Goal: Task Accomplishment & Management: Use online tool/utility

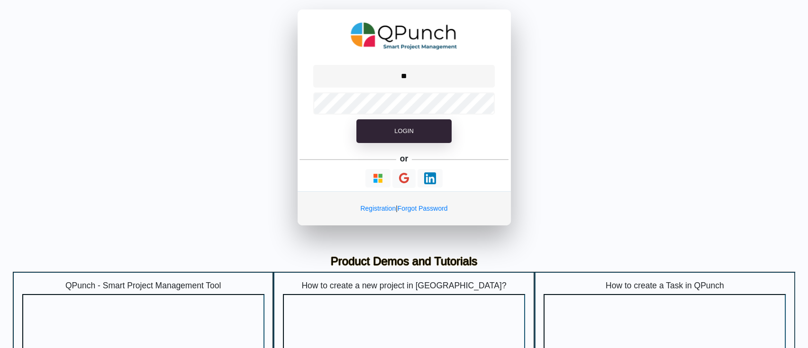
type input "**********"
click at [406, 132] on span "Login" at bounding box center [403, 130] width 19 height 7
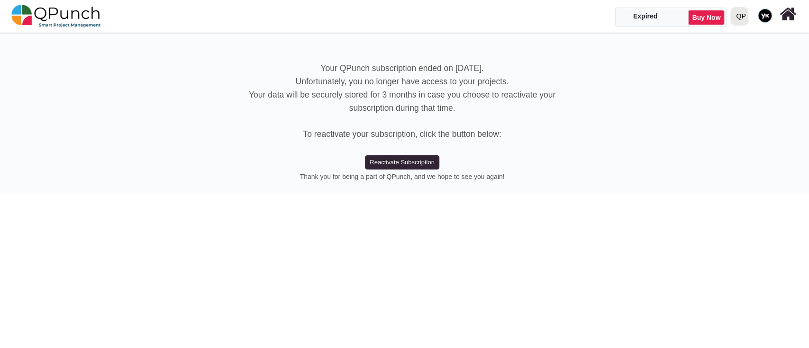
click at [753, 17] on link at bounding box center [765, 15] width 26 height 30
click at [733, 15] on div at bounding box center [733, 16] width 3 height 17
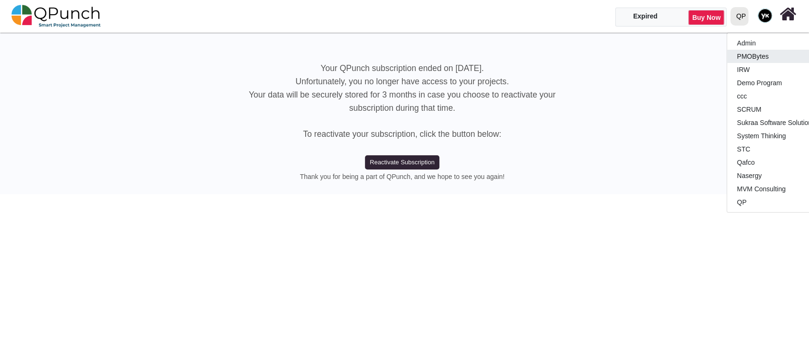
click at [742, 59] on link "PMOBytes" at bounding box center [783, 56] width 112 height 13
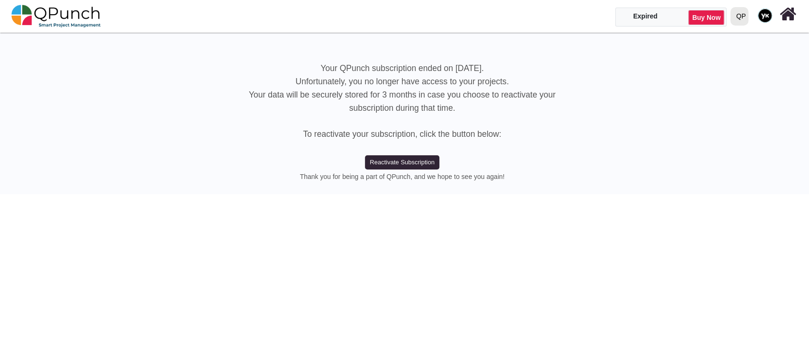
click at [738, 14] on div "QP" at bounding box center [740, 16] width 9 height 17
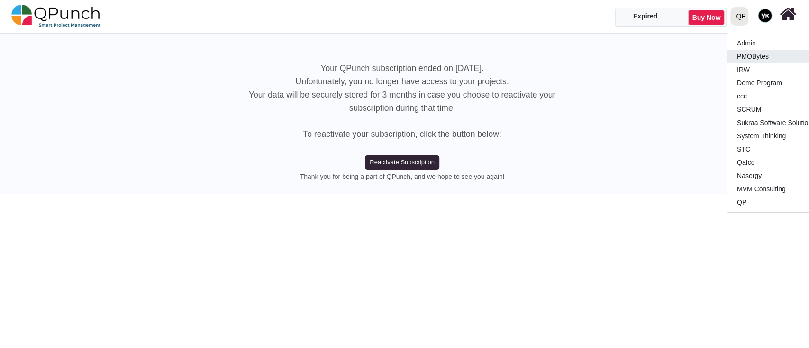
click at [750, 60] on link "PMOBytes" at bounding box center [783, 56] width 112 height 13
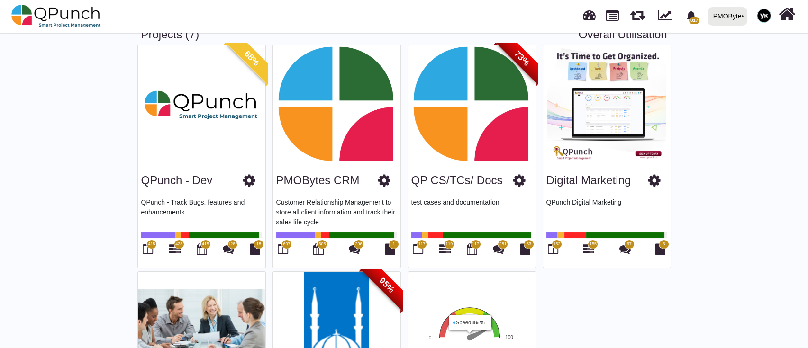
scroll to position [189, 0]
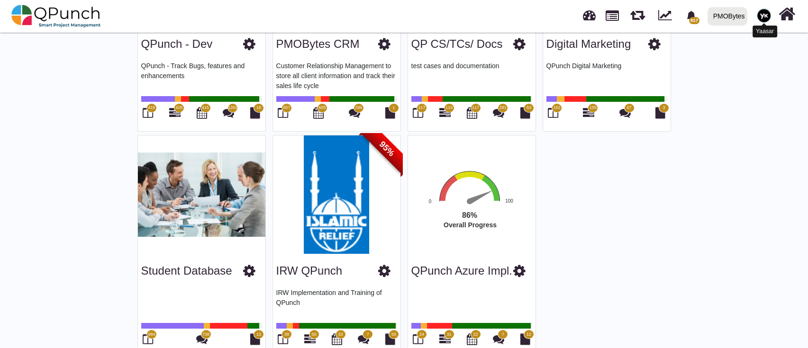
click at [758, 13] on img at bounding box center [764, 16] width 14 height 14
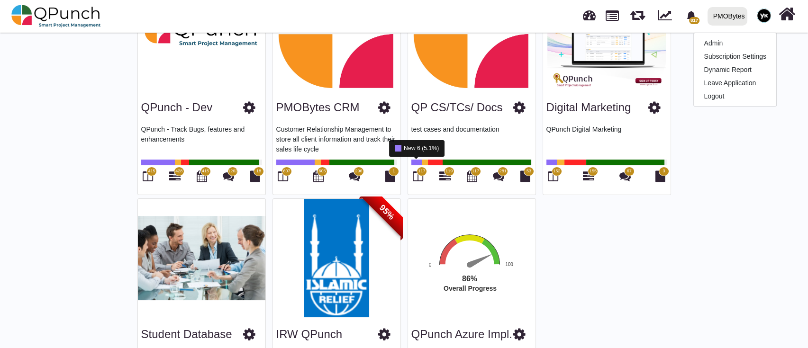
click at [424, 176] on div "117" at bounding box center [418, 177] width 14 height 16
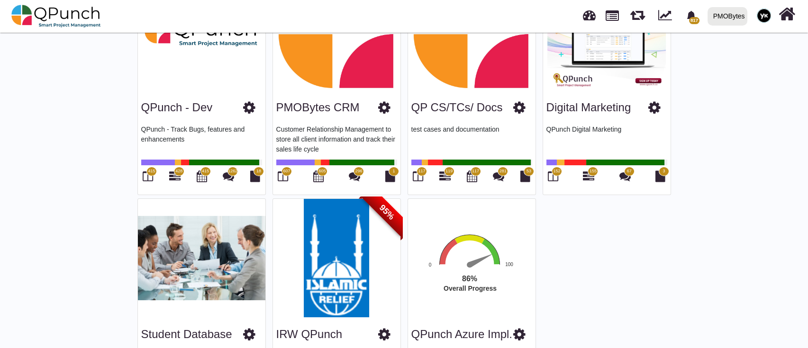
click at [418, 176] on icon at bounding box center [418, 176] width 10 height 11
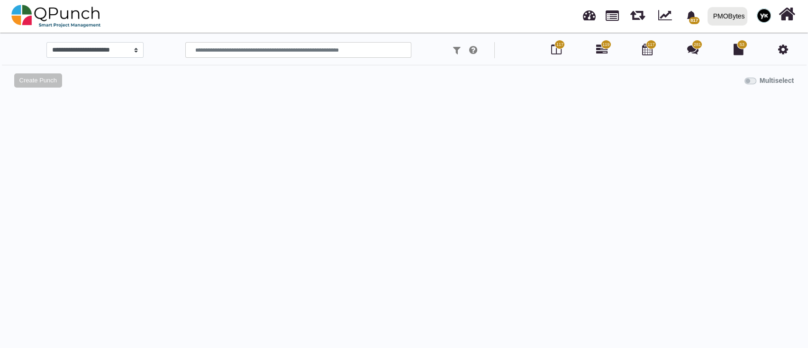
select select "*****"
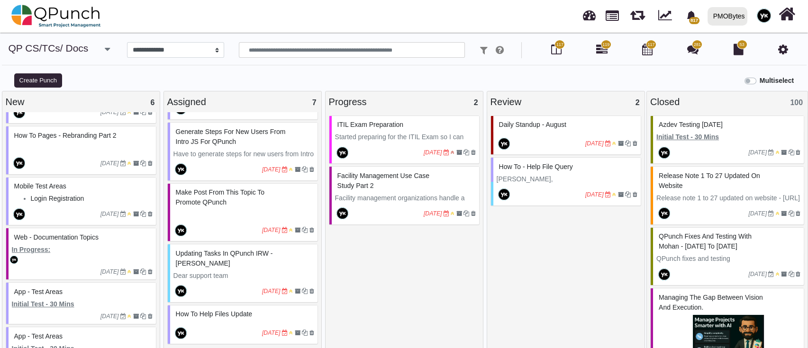
scroll to position [65, 0]
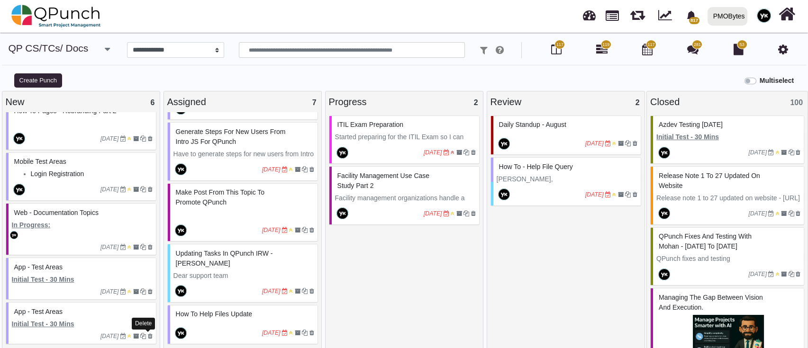
click at [149, 337] on icon at bounding box center [150, 337] width 5 height 6
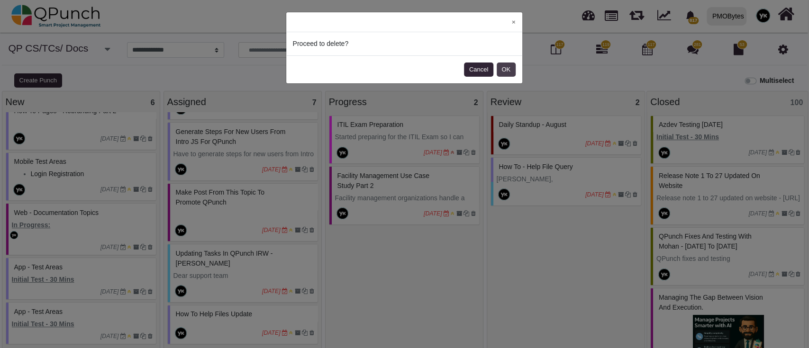
click at [508, 66] on button "OK" at bounding box center [505, 70] width 19 height 14
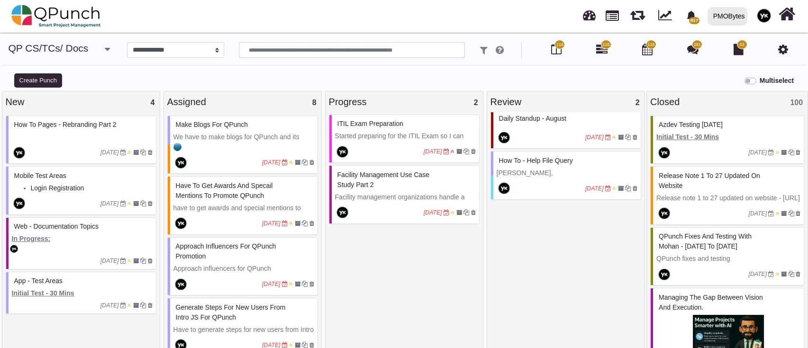
scroll to position [0, 0]
click at [44, 86] on button "Create Punch" at bounding box center [38, 80] width 48 height 14
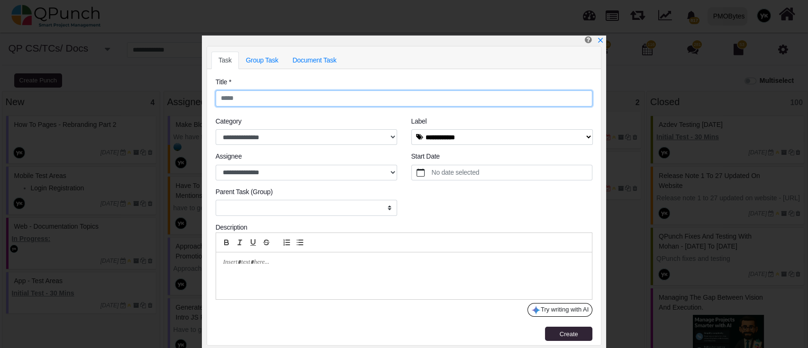
click at [329, 96] on input "text" at bounding box center [404, 98] width 377 height 16
type input "***"
select select "****"
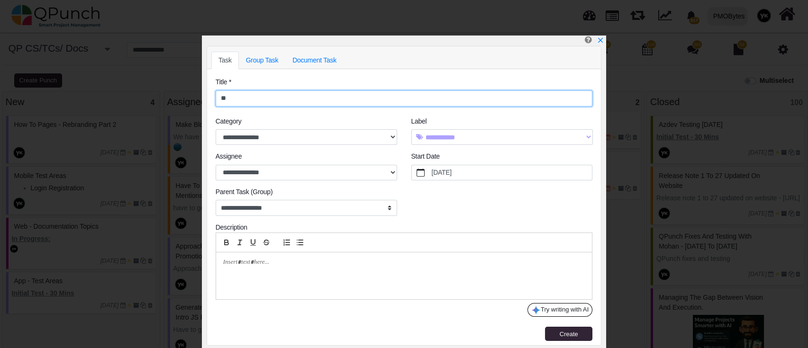
type input "*"
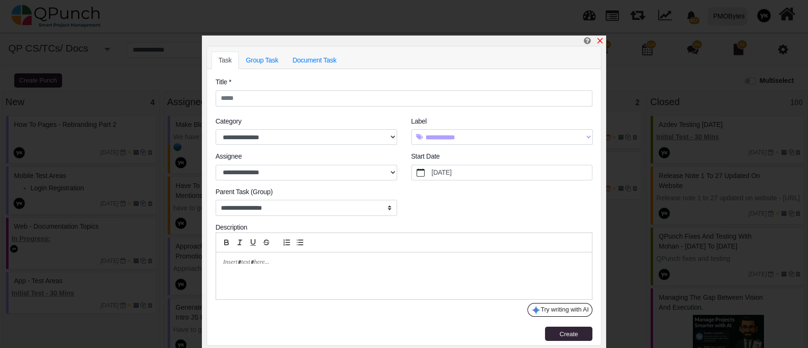
click at [597, 40] on icon "x" at bounding box center [599, 40] width 5 height 5
